Goal: Check status: Check status

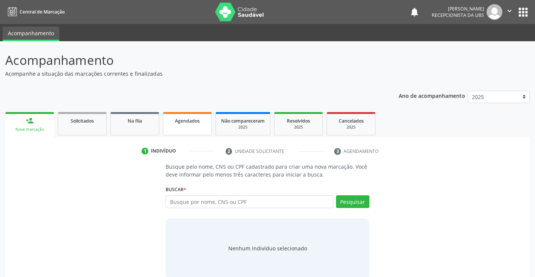
click at [197, 125] on link "Agendados" at bounding box center [187, 123] width 49 height 23
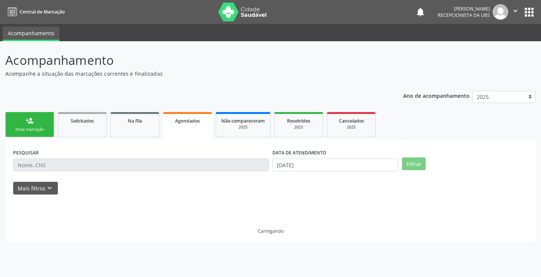
click at [195, 119] on span "Agendados" at bounding box center [187, 121] width 25 height 6
click at [48, 192] on icon "keyboard_arrow_down" at bounding box center [49, 188] width 8 height 8
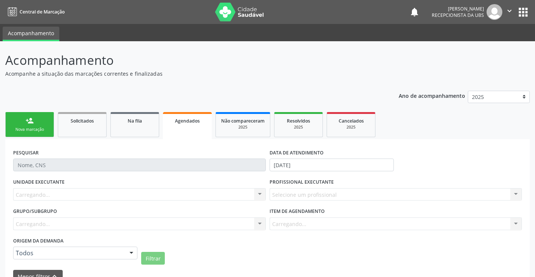
click at [65, 228] on div "Carregando... Nenhum resultado encontrado para: " " Nenhuma opção encontrada" at bounding box center [139, 224] width 253 height 13
click at [61, 221] on div "Carregando... Nenhum resultado encontrado para: " " Nenhuma opção encontrada" at bounding box center [139, 224] width 253 height 13
click at [46, 221] on div "Carregando... Nenhum resultado encontrado para: " " Nenhuma opção encontrada" at bounding box center [139, 224] width 253 height 13
click at [38, 194] on div "Carregando... Nenhum resultado encontrado para: " " Não há nenhuma opção para s…" at bounding box center [139, 194] width 253 height 13
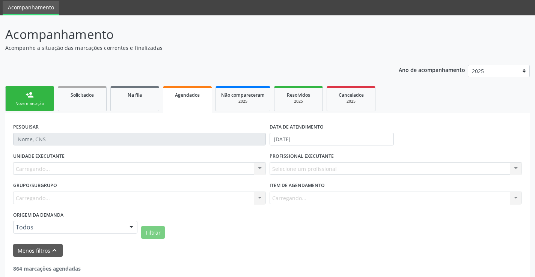
scroll to position [59, 0]
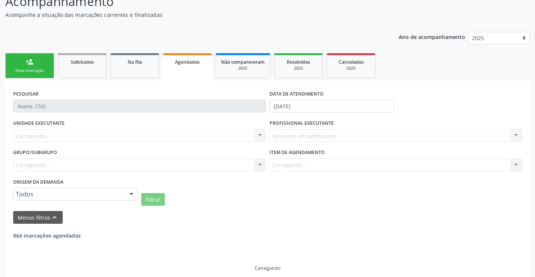
click at [64, 167] on div "Carregando... Nenhum resultado encontrado para: " " Nenhuma opção encontrada" at bounding box center [139, 165] width 253 height 13
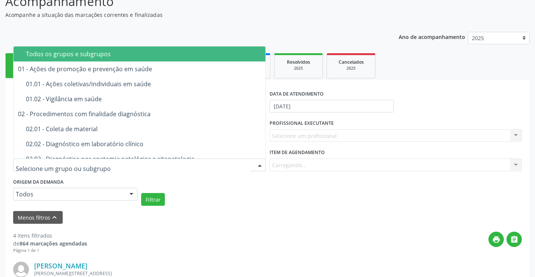
click at [250, 195] on div "Filtrar" at bounding box center [331, 199] width 384 height 13
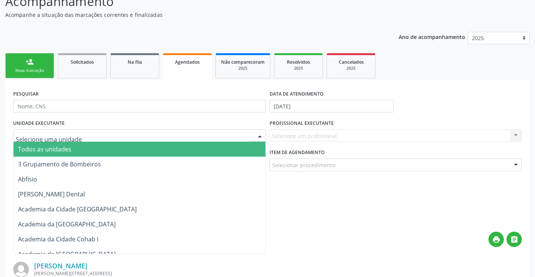
click at [135, 131] on div at bounding box center [139, 136] width 253 height 13
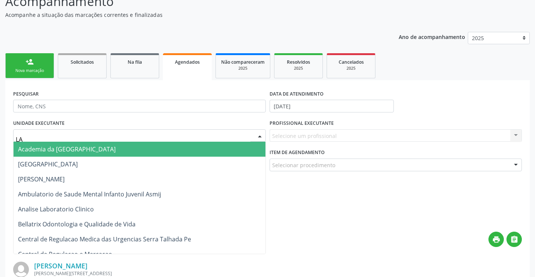
type input "LAB"
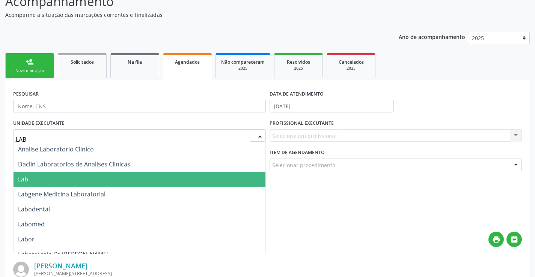
click at [52, 182] on span "Lab" at bounding box center [140, 179] width 252 height 15
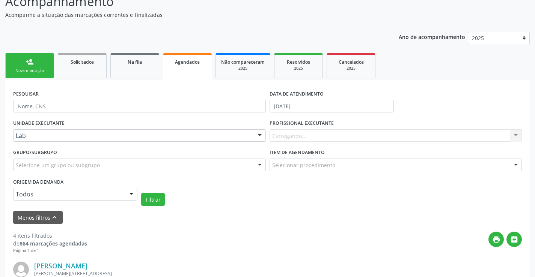
click at [329, 96] on div "DATA DE ATENDIMENTO" at bounding box center [332, 94] width 124 height 12
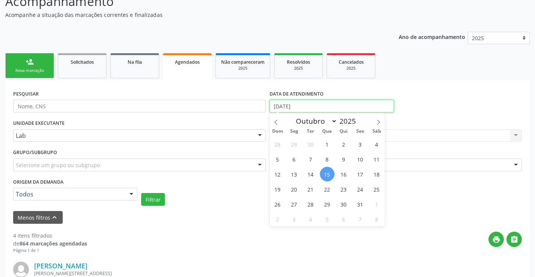
click at [328, 107] on input "[DATE]" at bounding box center [332, 106] width 124 height 13
click at [294, 187] on span "20" at bounding box center [294, 189] width 15 height 15
type input "[DATE]"
click at [294, 187] on span "20" at bounding box center [294, 189] width 15 height 15
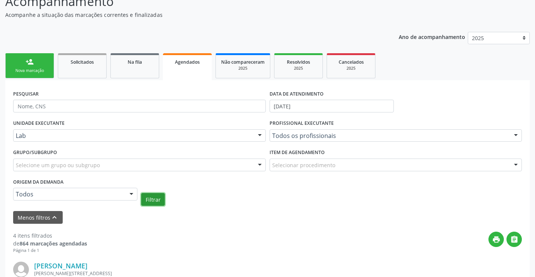
click at [161, 205] on button "Filtrar" at bounding box center [153, 199] width 24 height 13
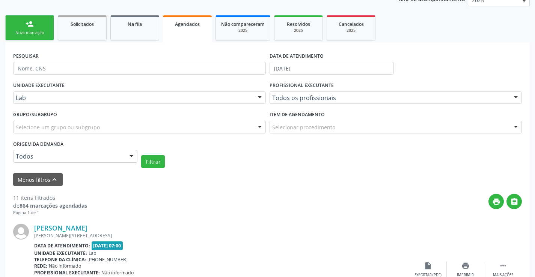
scroll to position [96, 0]
click at [497, 200] on icon "print" at bounding box center [496, 202] width 8 height 8
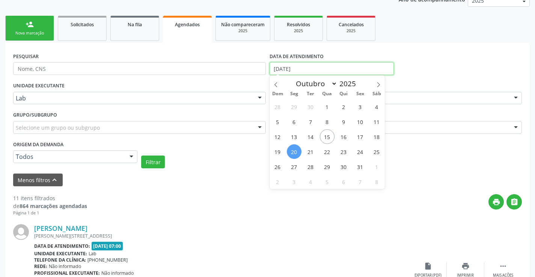
click at [298, 69] on input "[DATE]" at bounding box center [332, 68] width 124 height 13
click at [307, 152] on span "21" at bounding box center [310, 152] width 15 height 15
type input "[DATE]"
click at [307, 152] on span "21" at bounding box center [310, 152] width 15 height 15
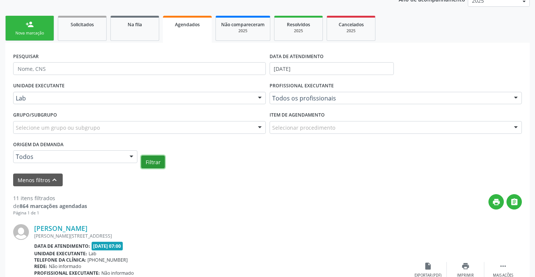
click at [155, 165] on button "Filtrar" at bounding box center [153, 162] width 24 height 13
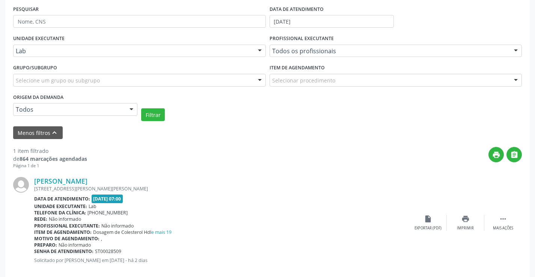
scroll to position [157, 0]
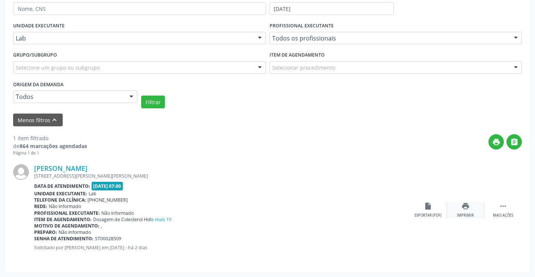
click at [469, 212] on div "print Imprimir" at bounding box center [466, 210] width 38 height 16
